Goal: Task Accomplishment & Management: Use online tool/utility

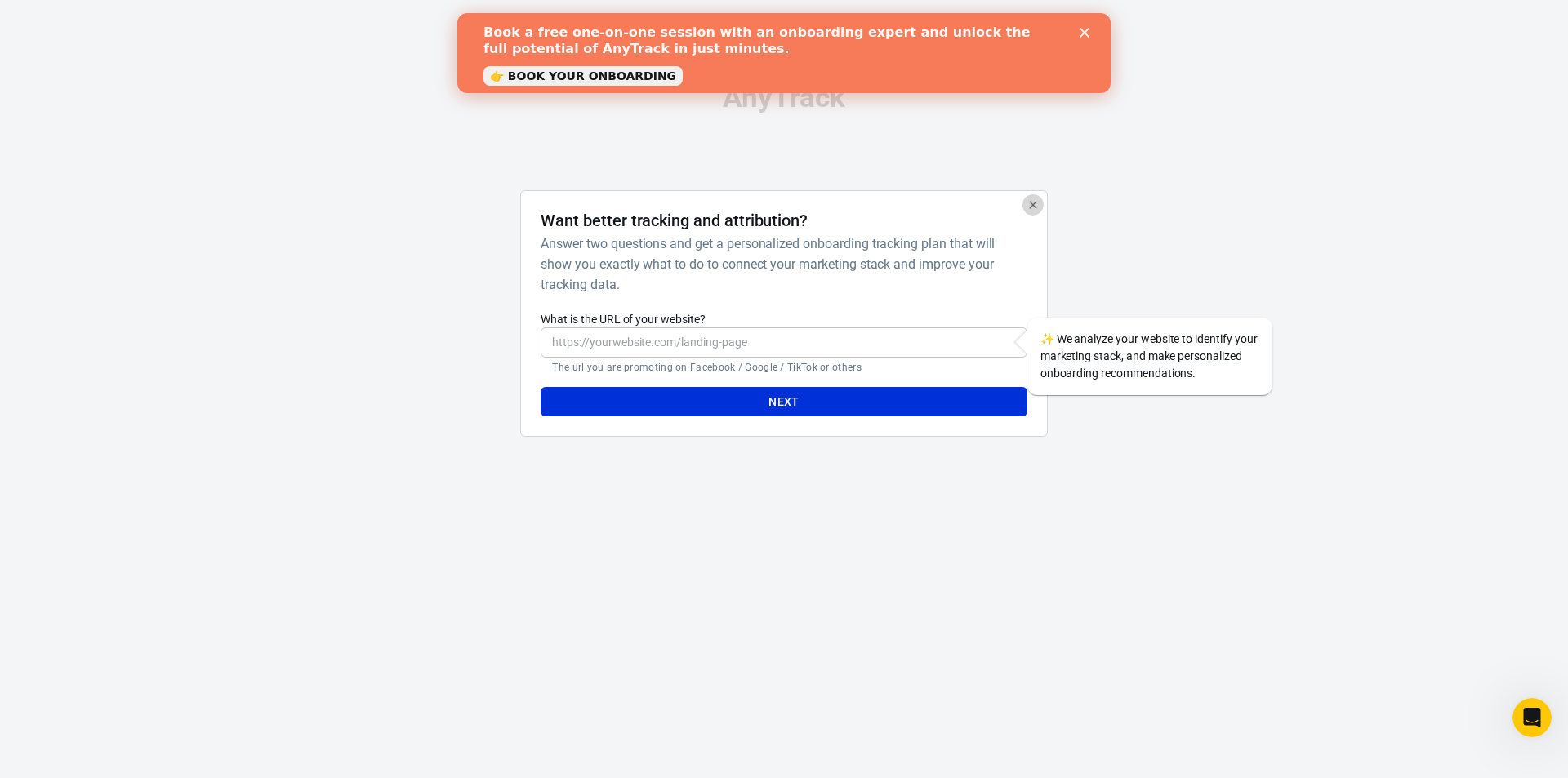
click at [1031, 203] on icon "button" at bounding box center [1032, 204] width 8 height 8
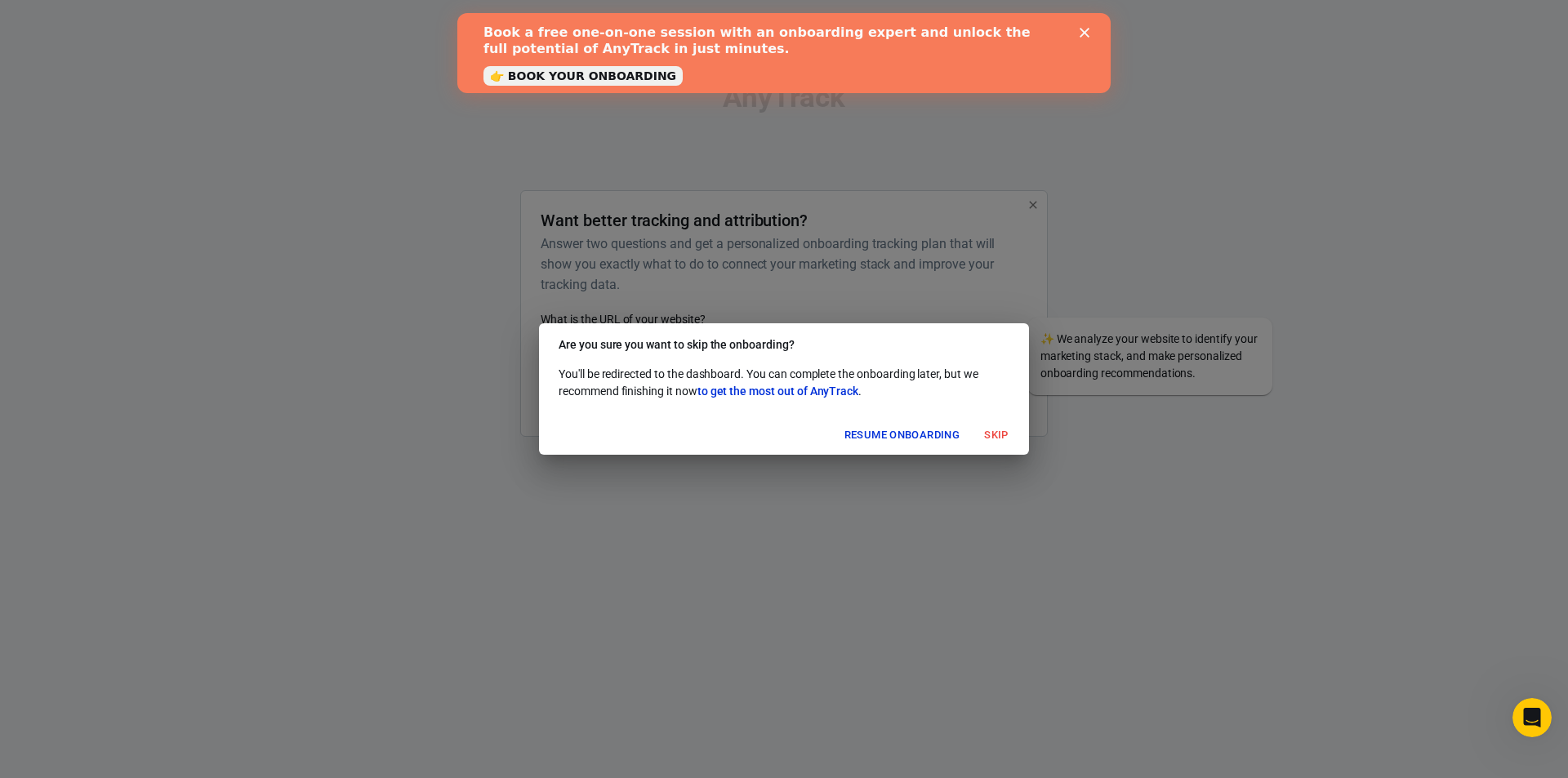
click at [991, 428] on button "Skip" at bounding box center [997, 436] width 53 height 25
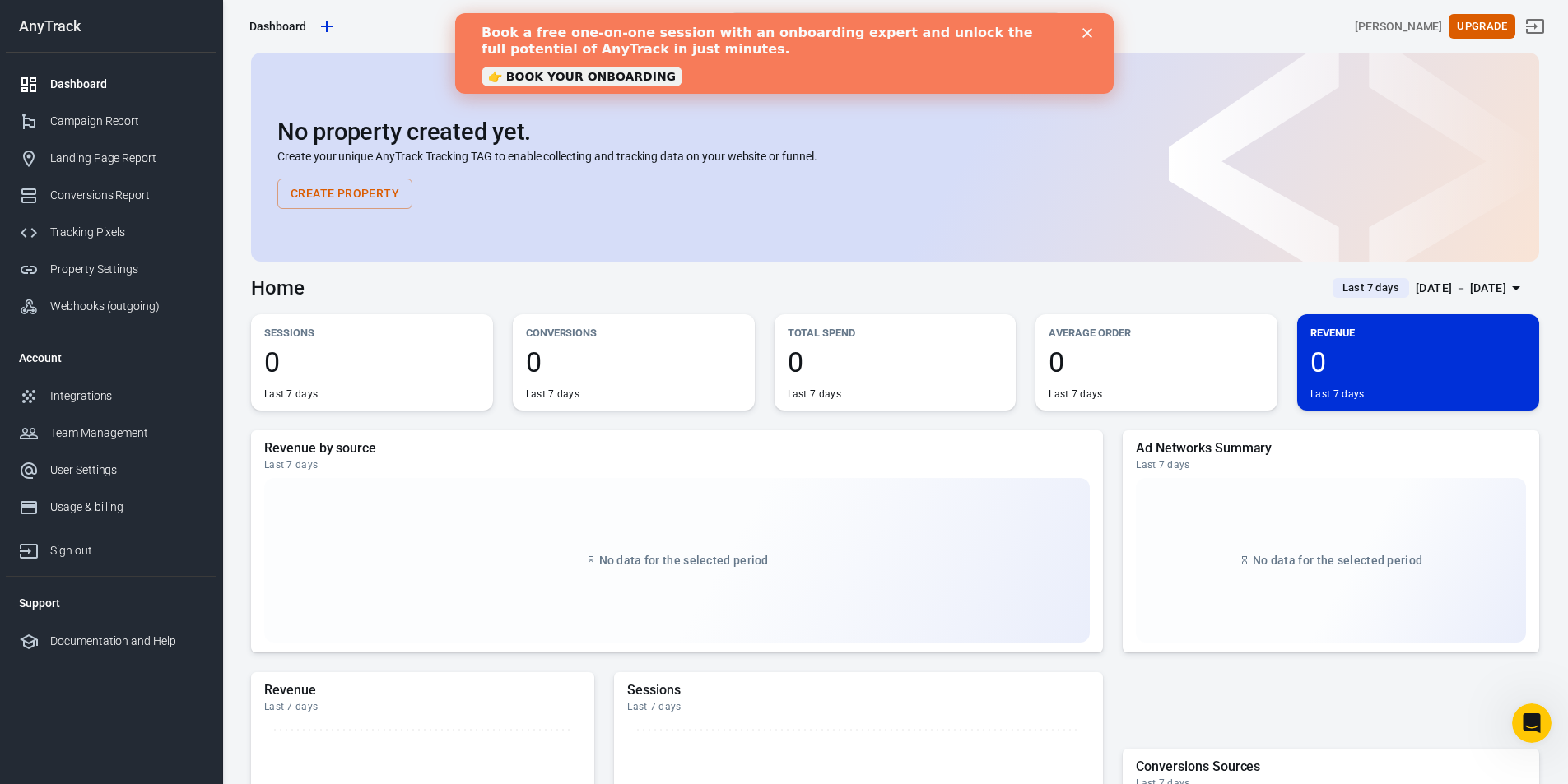
click at [816, 196] on div "No property created yet. Create your unique AnyTrack Tracking TAG to enable col…" at bounding box center [895, 164] width 1235 height 91
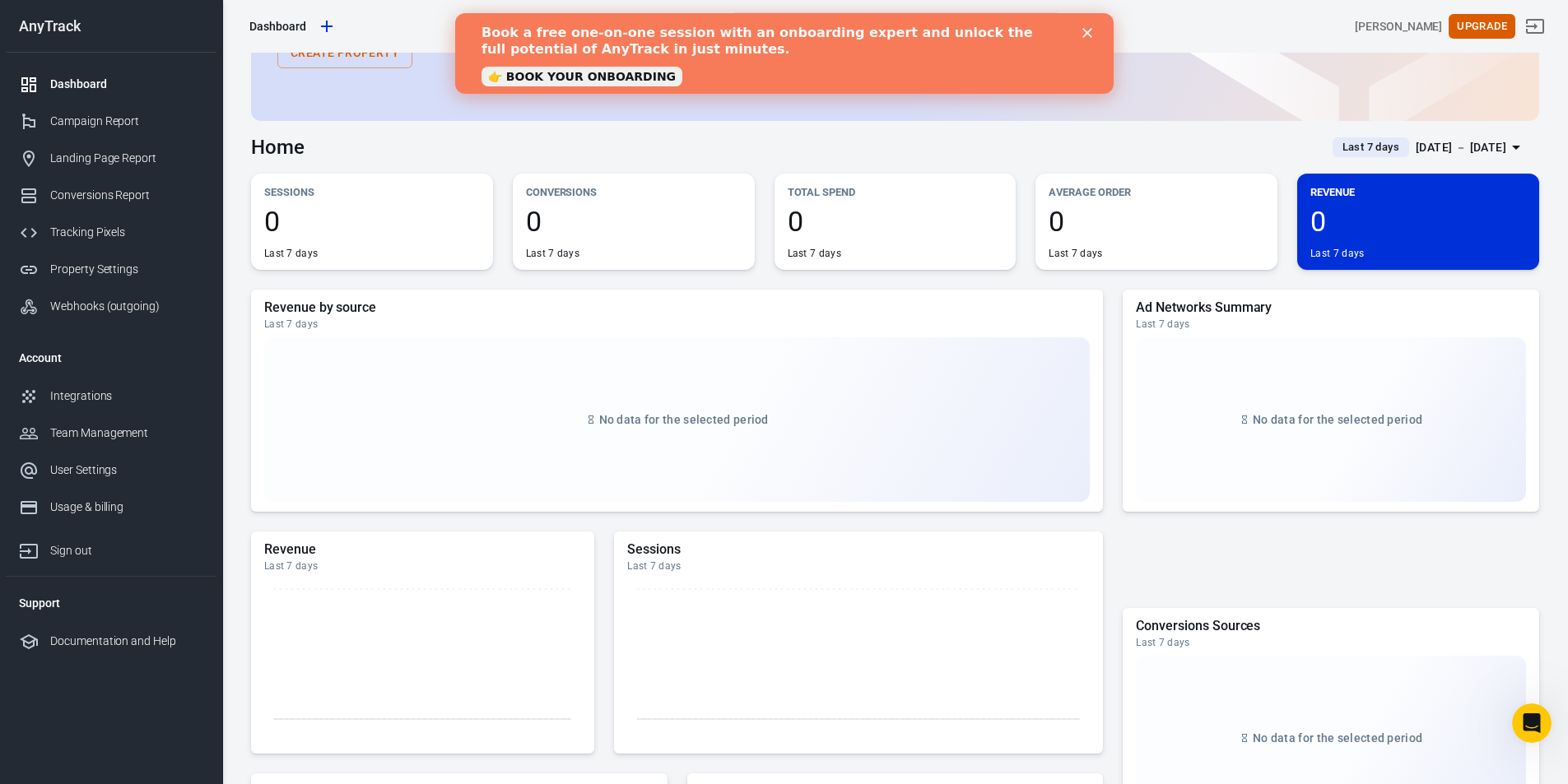
scroll to position [165, 0]
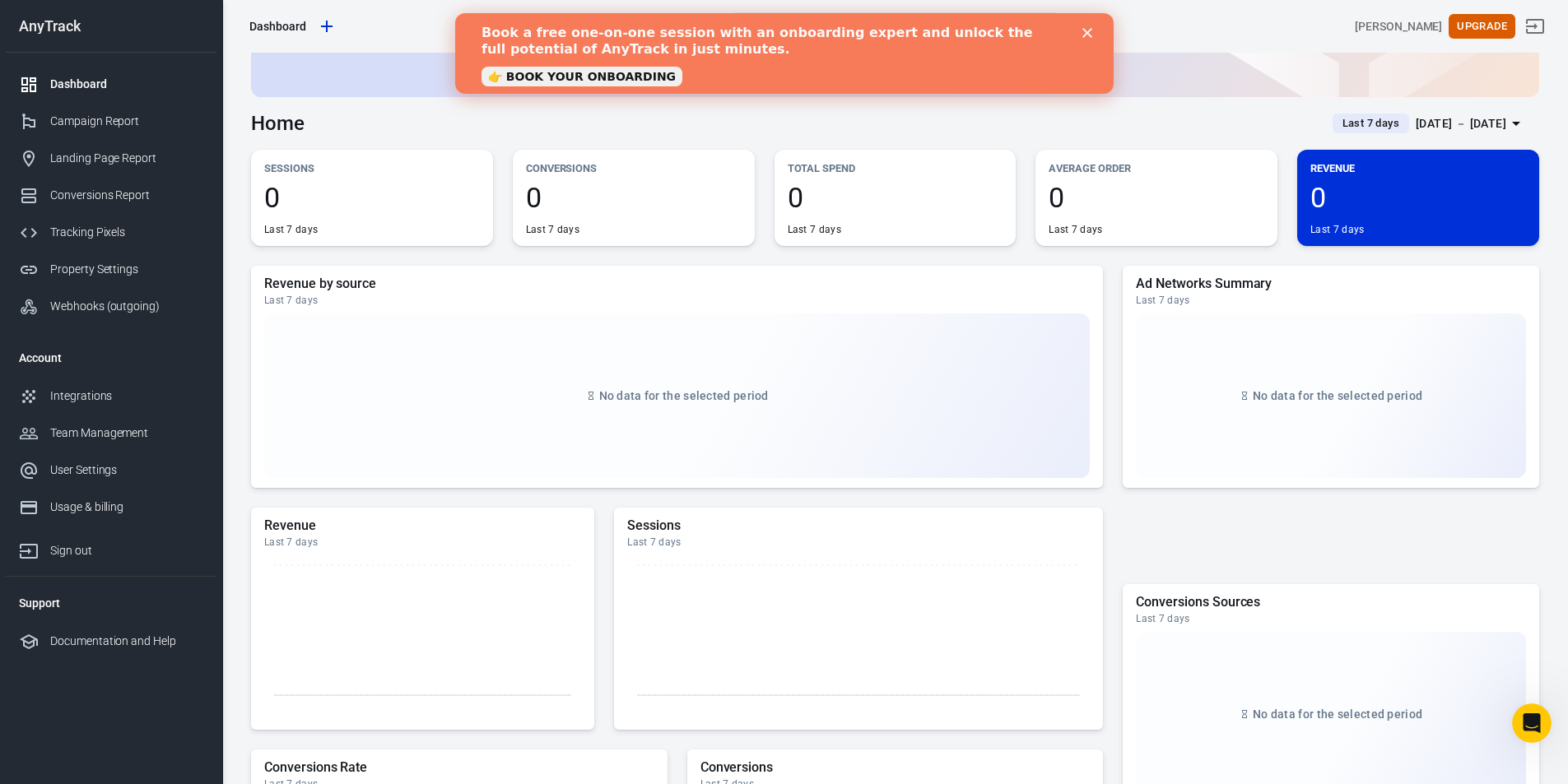
click at [1086, 35] on icon "Close" at bounding box center [1086, 33] width 10 height 10
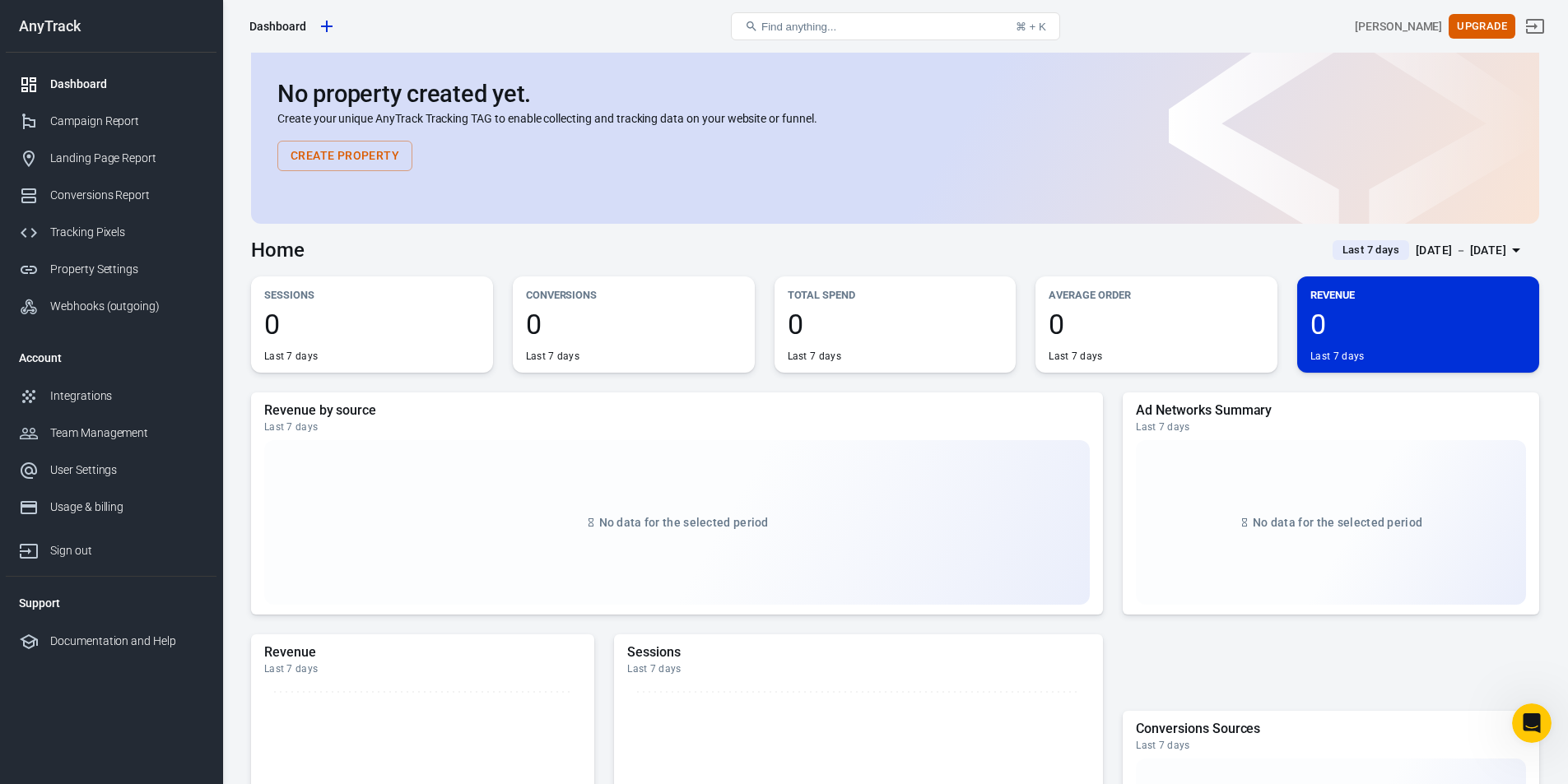
scroll to position [0, 0]
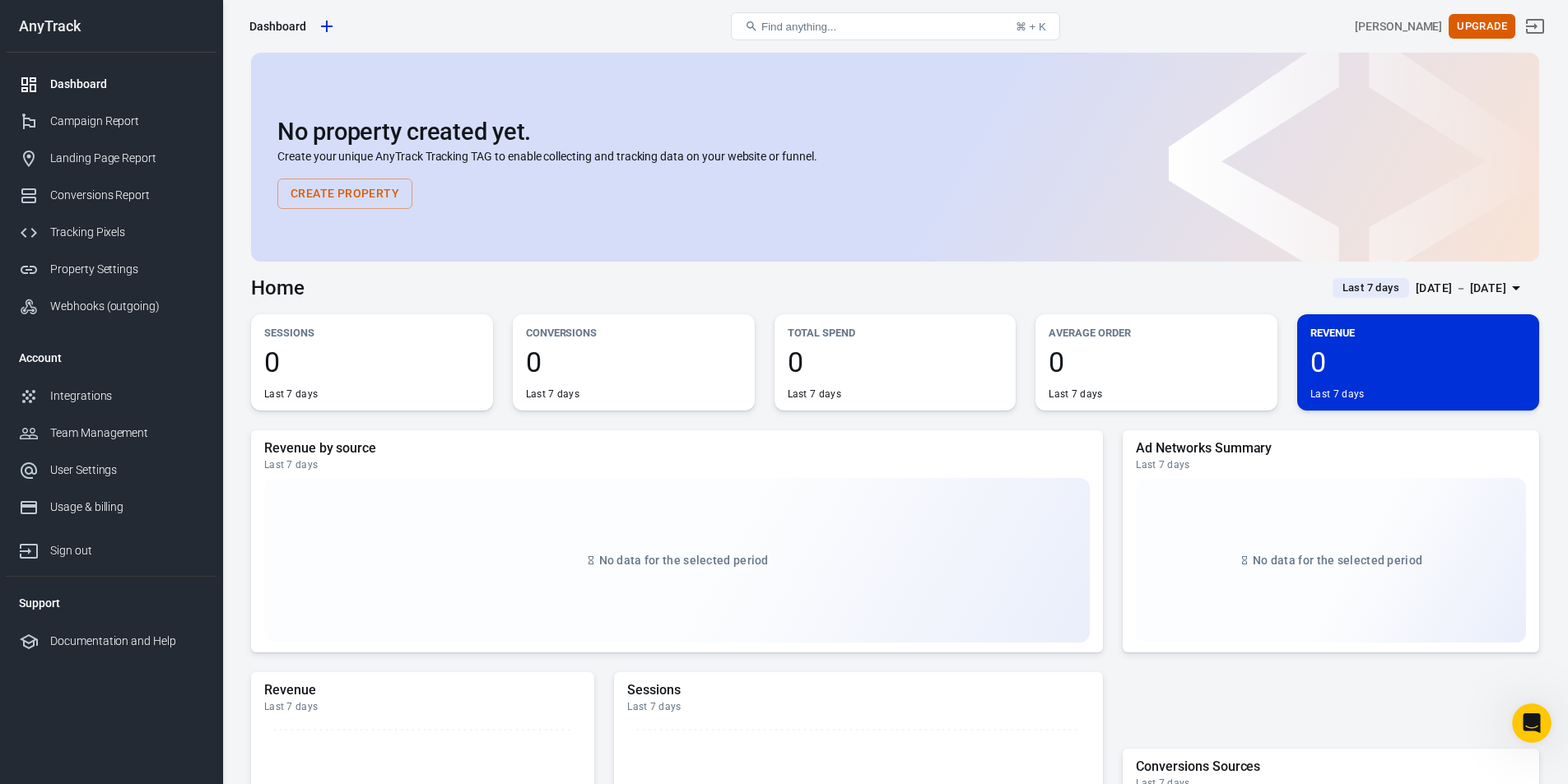
click at [810, 233] on div "No property created yet. Create your unique AnyTrack Tracking TAG to enable col…" at bounding box center [895, 157] width 1288 height 209
